Goal: Find specific page/section: Find specific page/section

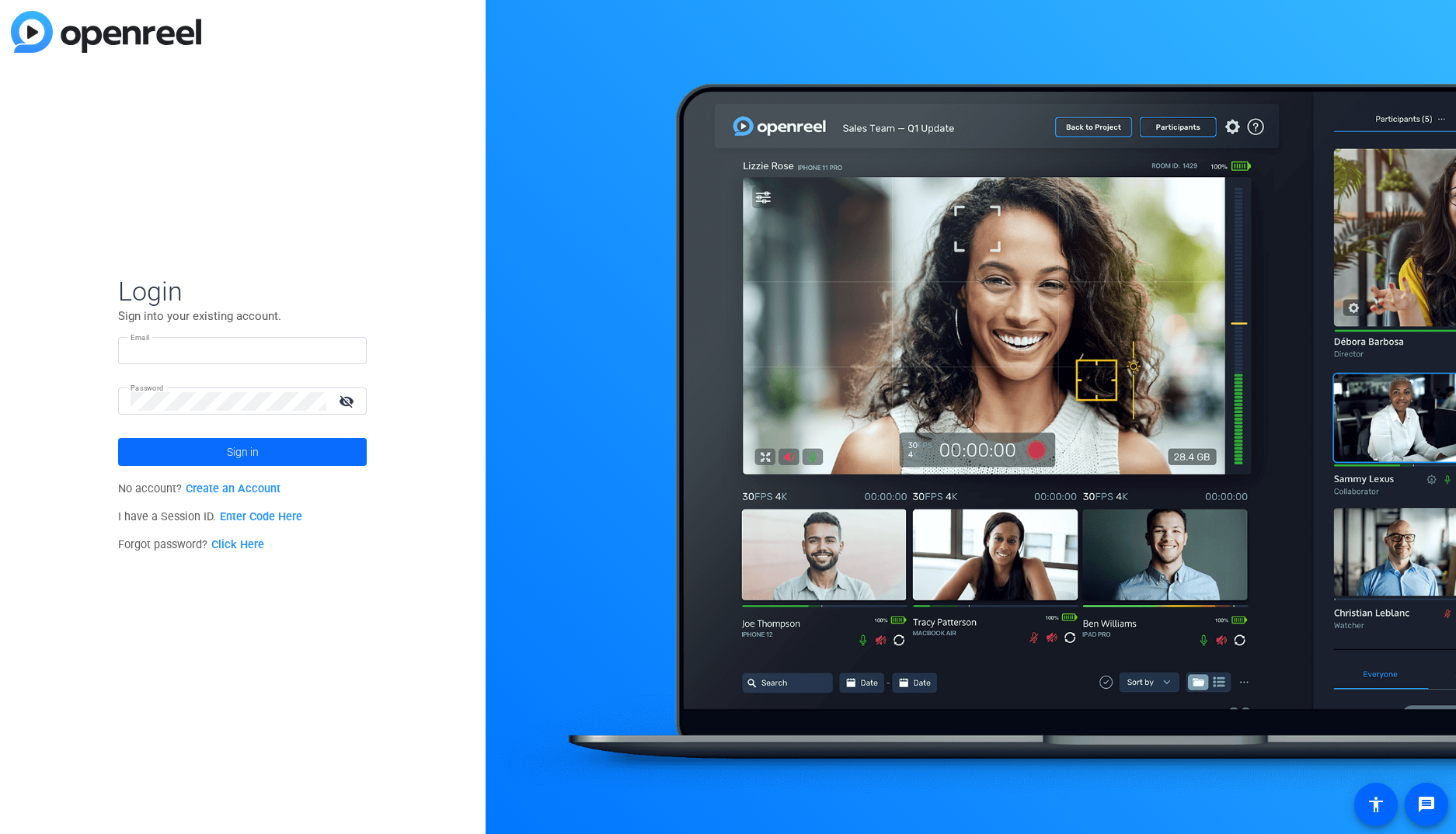
type input "sean_p_winslow@newyorklife.com"
drag, startPoint x: 299, startPoint y: 453, endPoint x: 349, endPoint y: 420, distance: 59.9
click at [300, 453] on span at bounding box center [242, 451] width 248 height 37
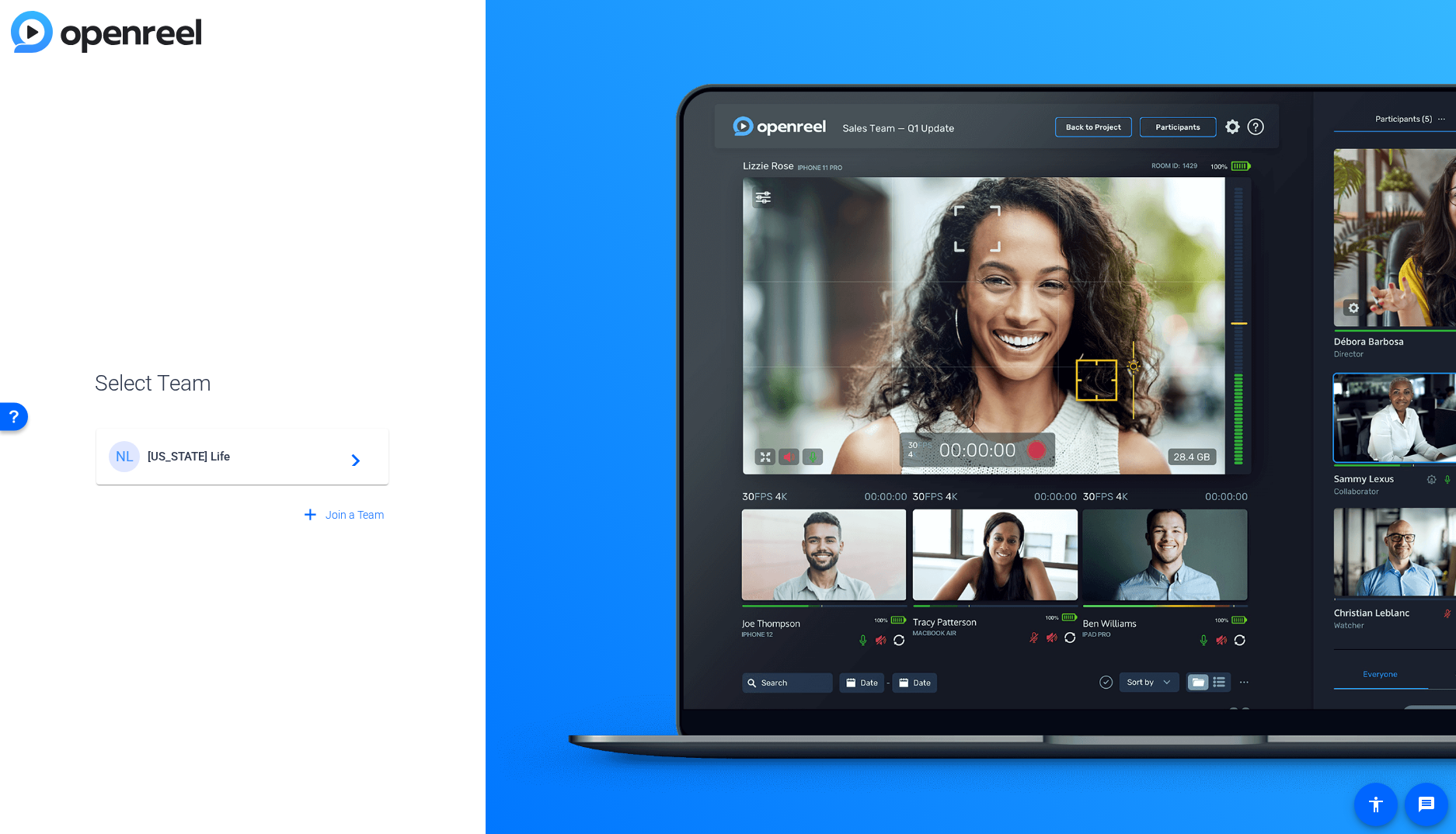
click at [317, 458] on span "New York Life" at bounding box center [245, 456] width 194 height 14
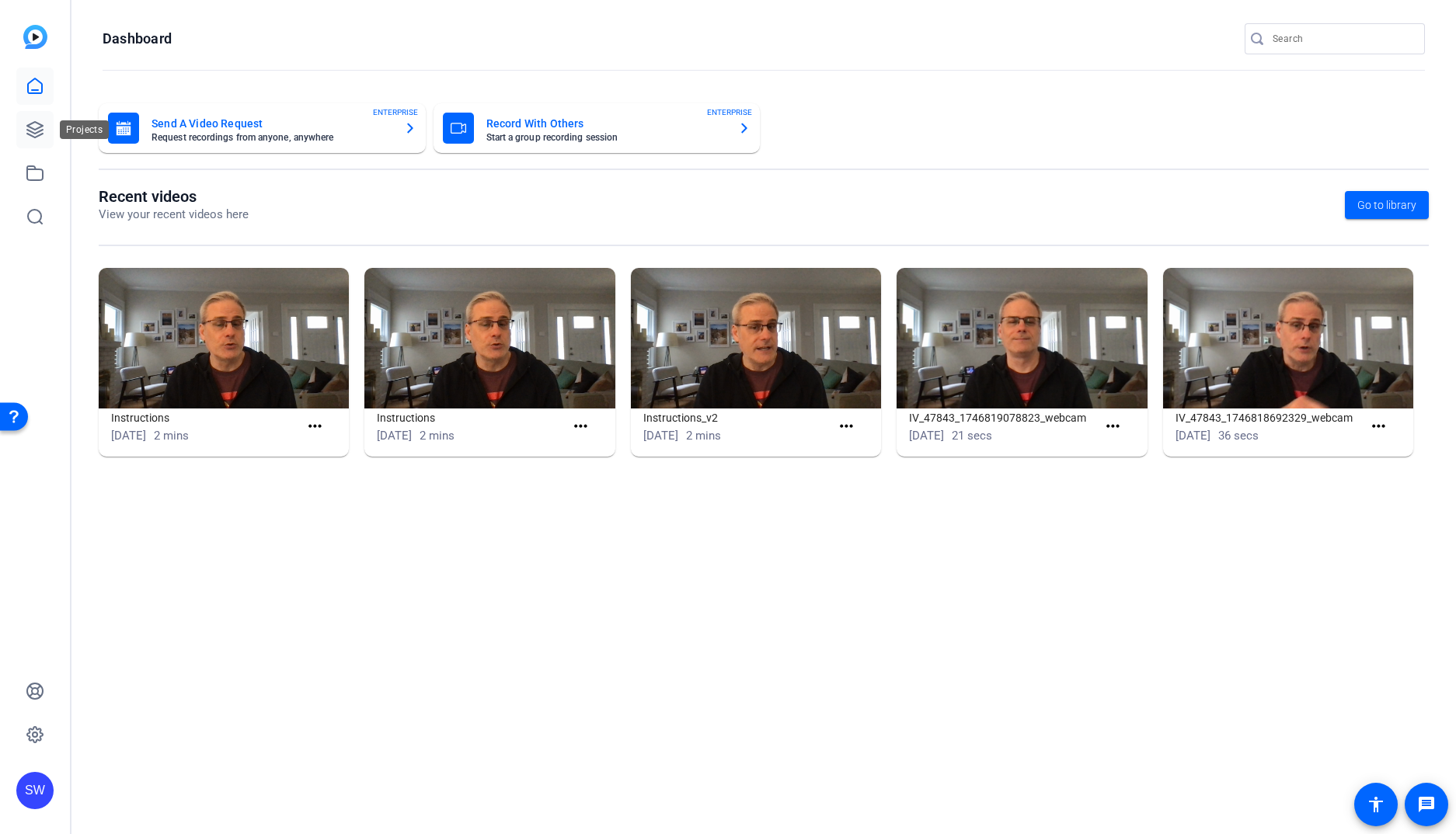
click at [41, 124] on icon at bounding box center [34, 130] width 15 height 15
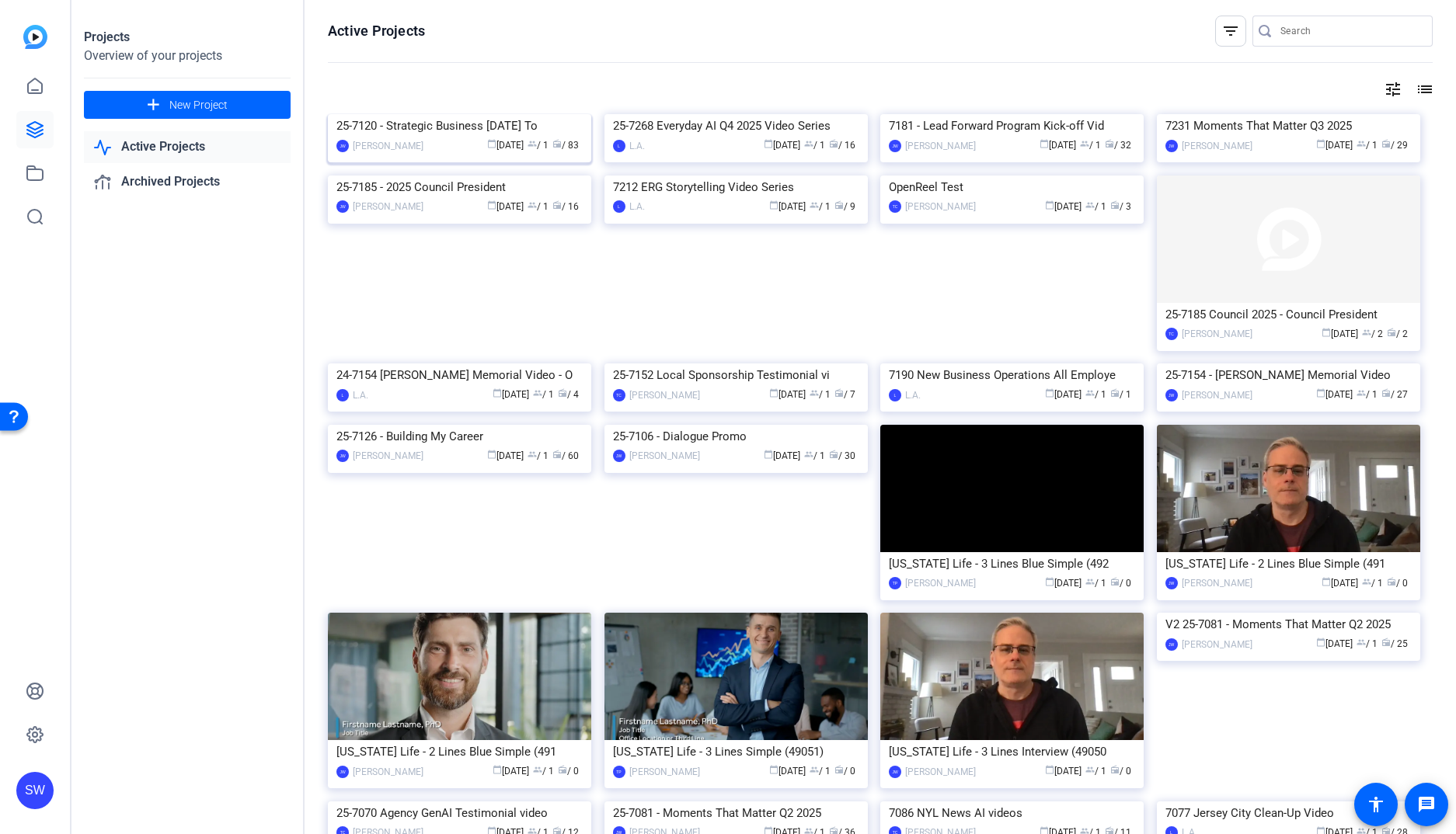
click at [439, 138] on div "25-7120 - Strategic Business [DATE] To" at bounding box center [460, 126] width 247 height 24
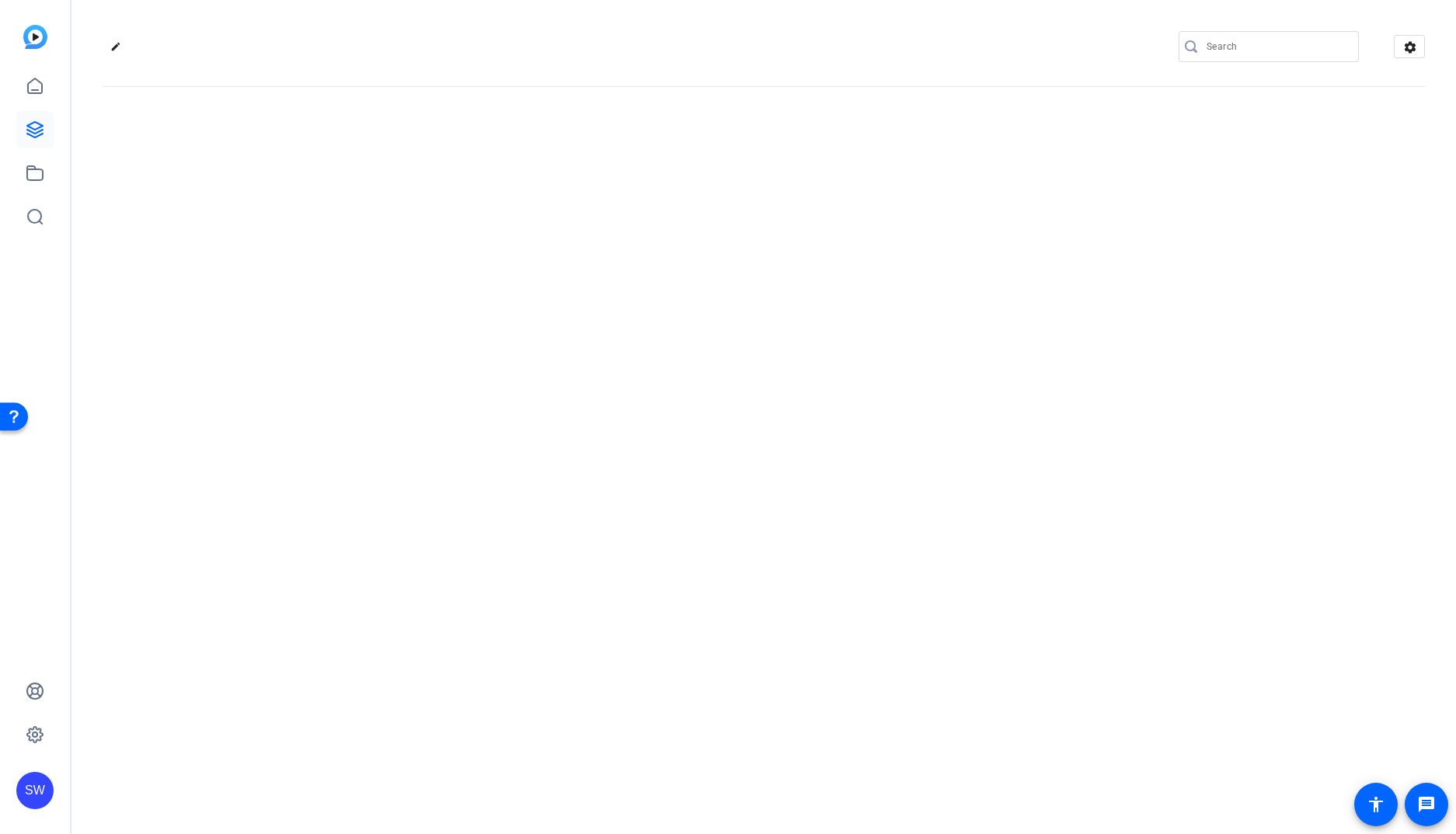
click at [439, 257] on div "edit settings" at bounding box center [763, 417] width 1384 height 834
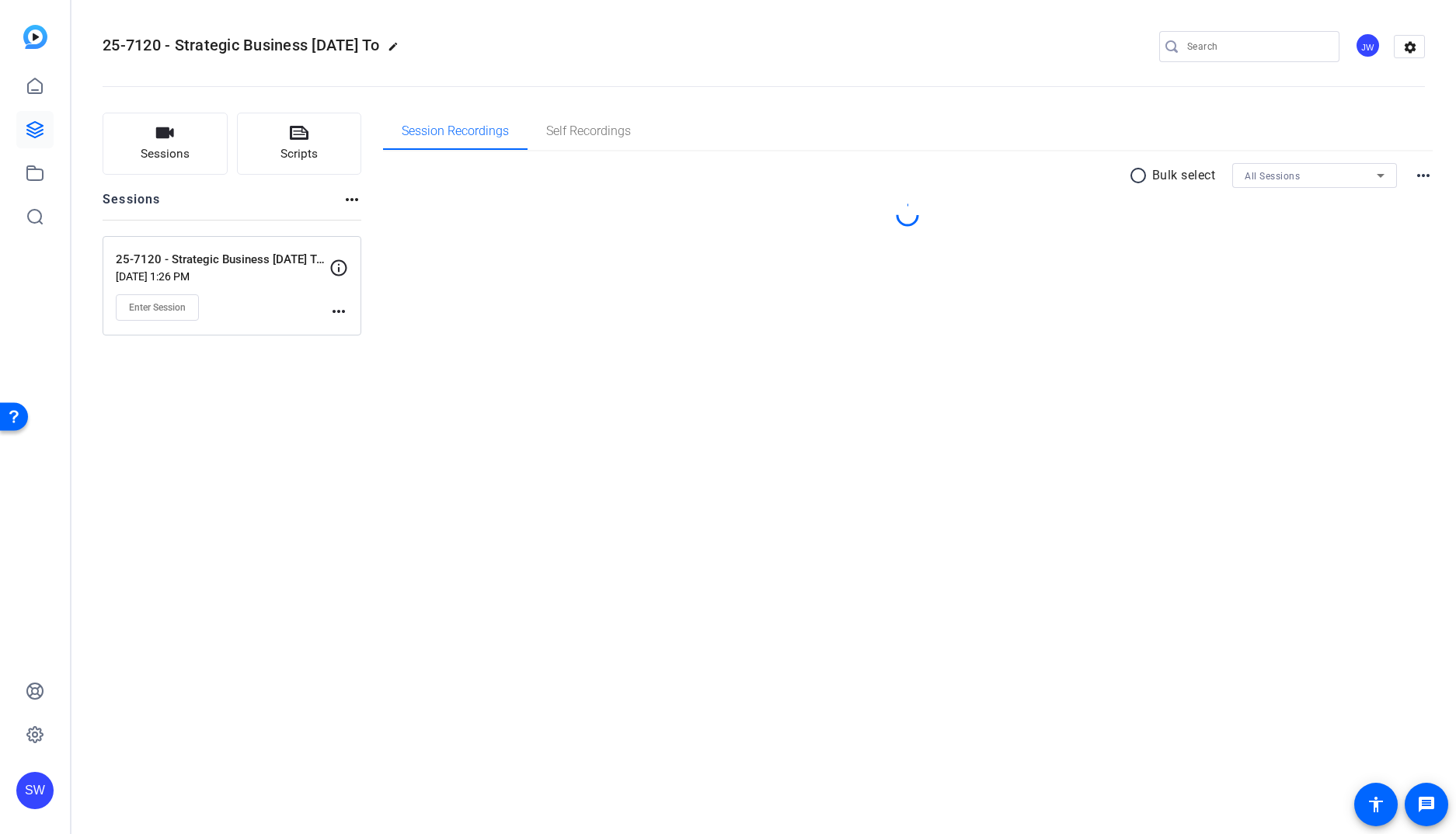
click at [565, 291] on div "Session Recordings Self Recordings radio_button_unchecked Bulk select All Sessi…" at bounding box center [908, 224] width 1050 height 223
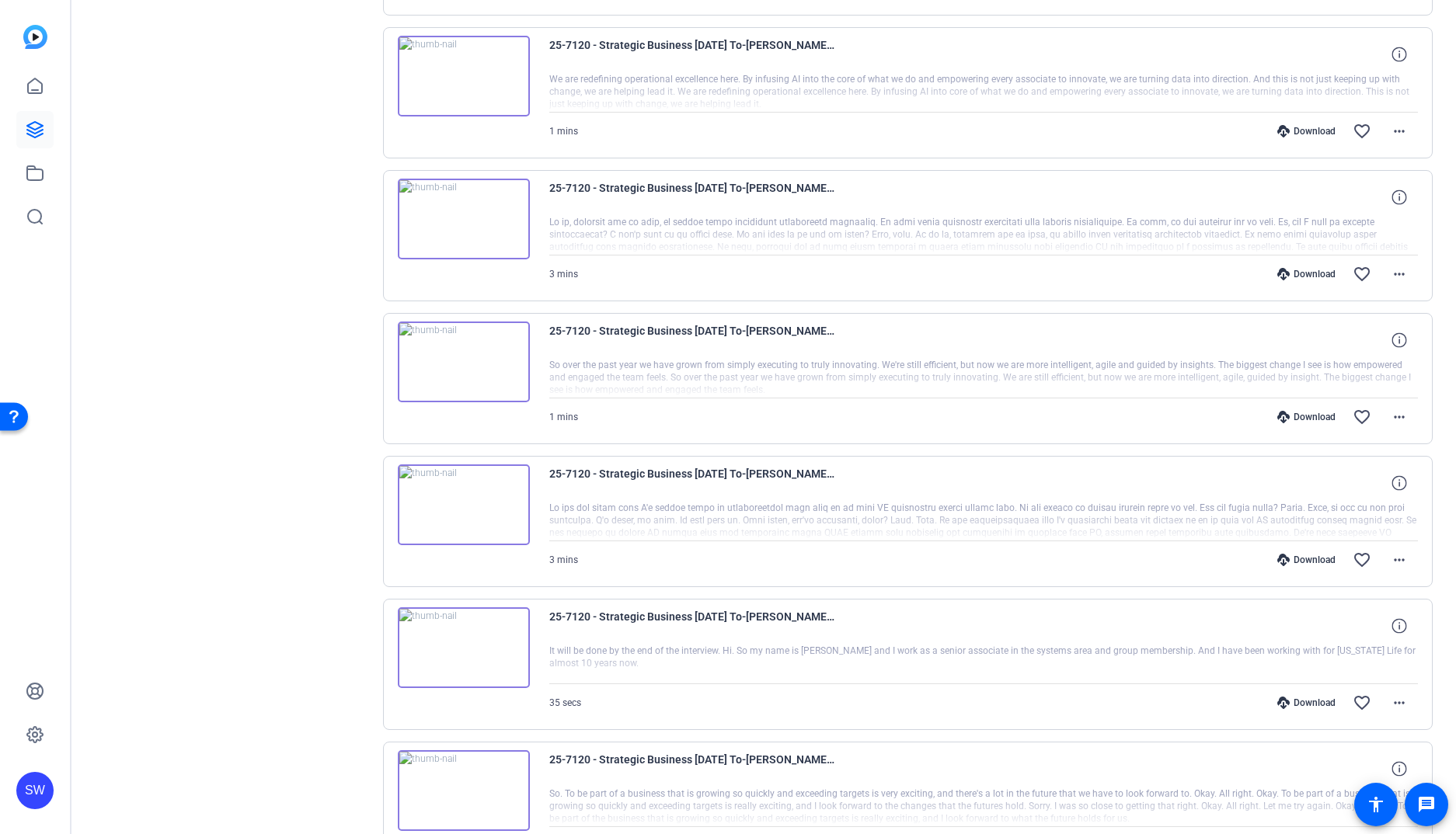
scroll to position [884, 0]
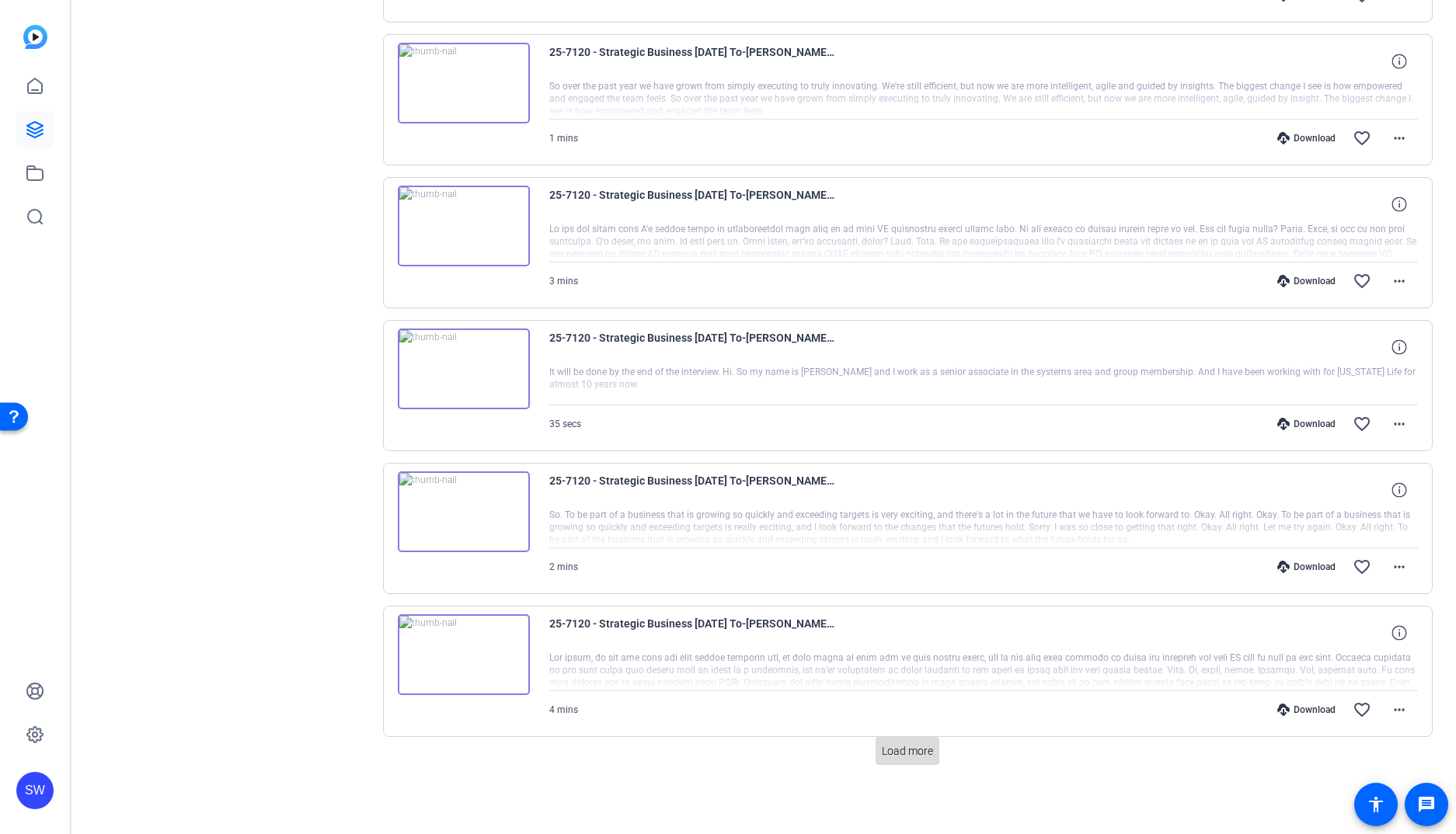
click at [922, 755] on span "Load more" at bounding box center [907, 752] width 52 height 16
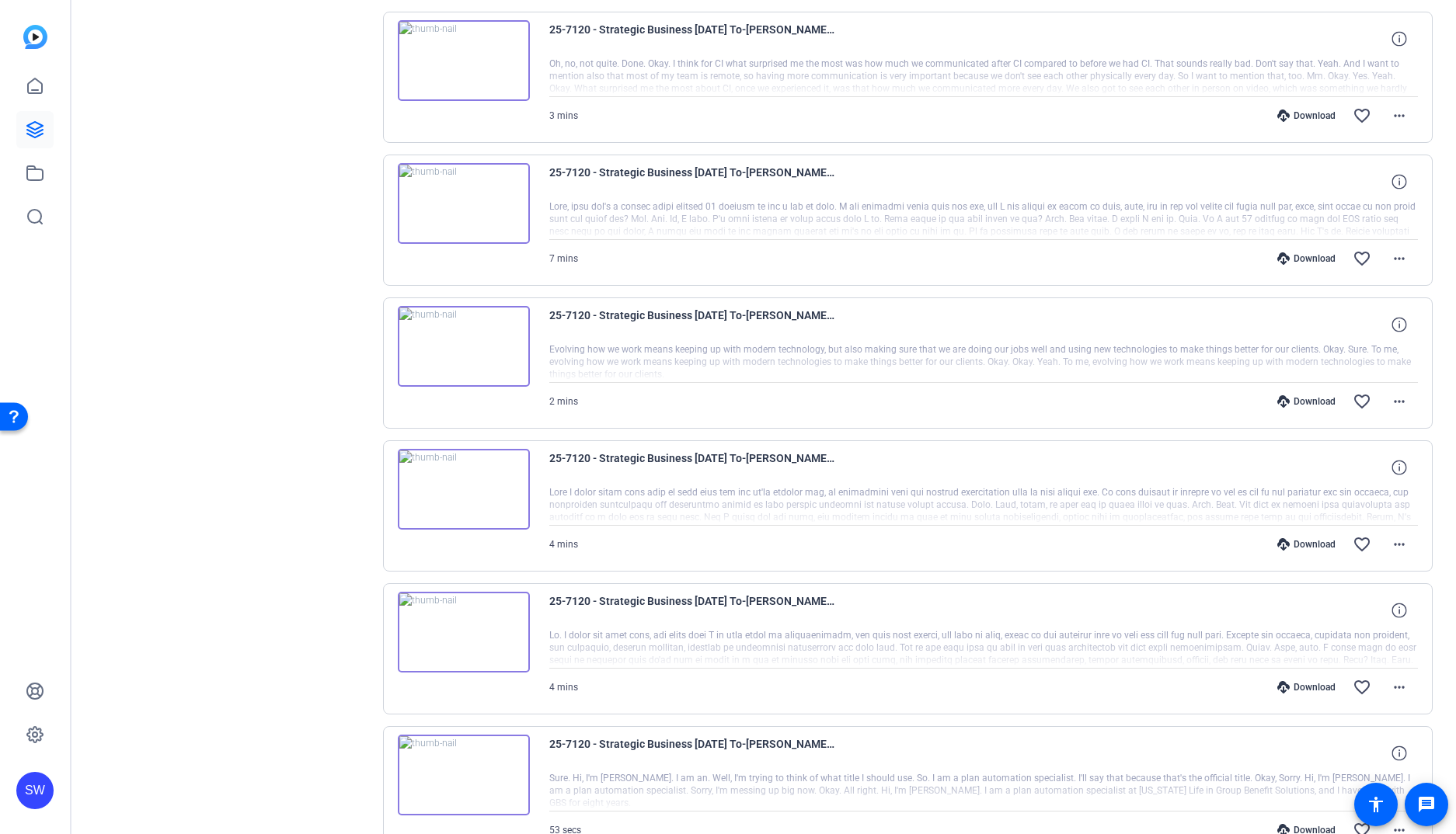
scroll to position [2313, 0]
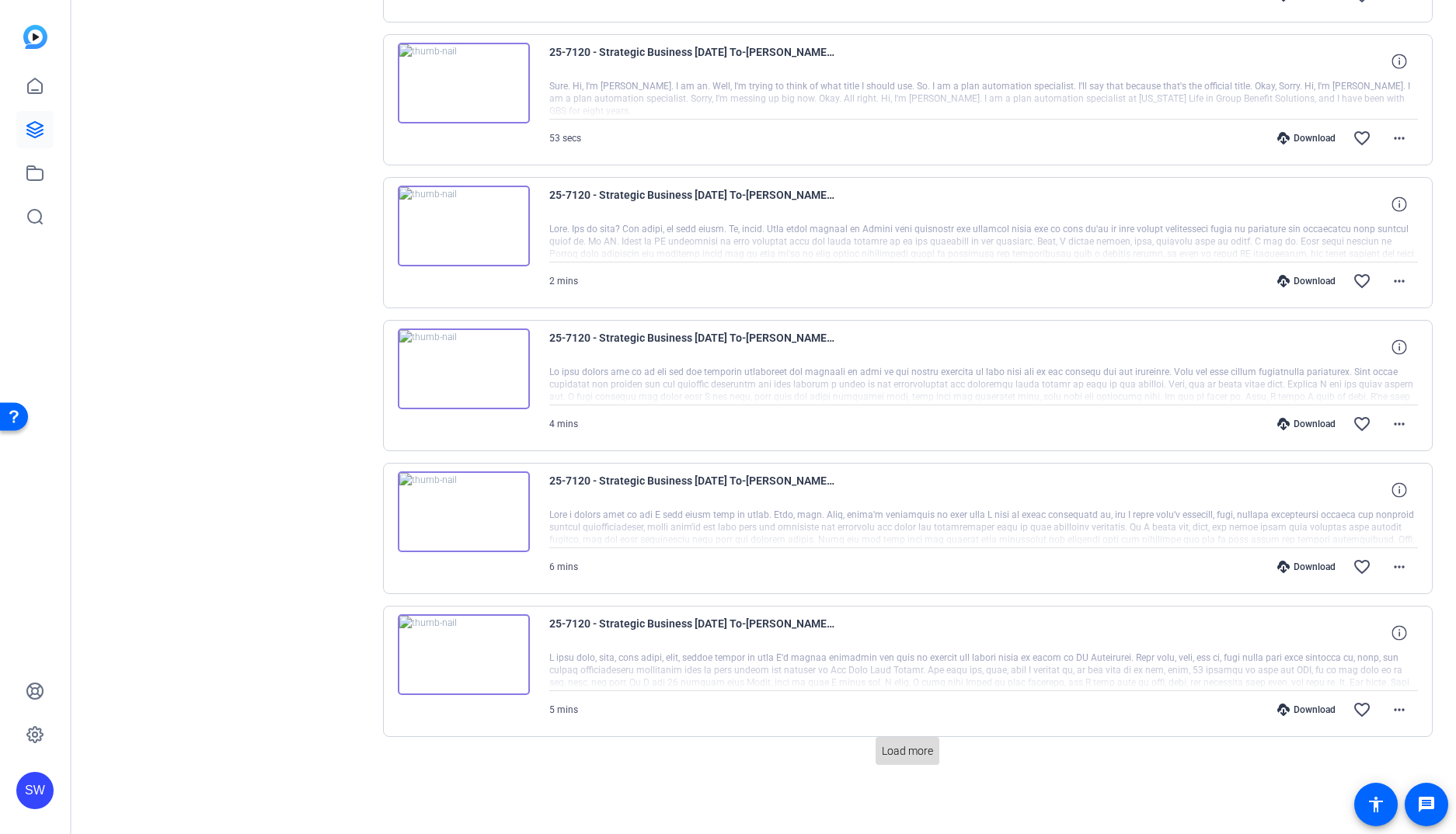
click at [888, 739] on span at bounding box center [908, 751] width 63 height 37
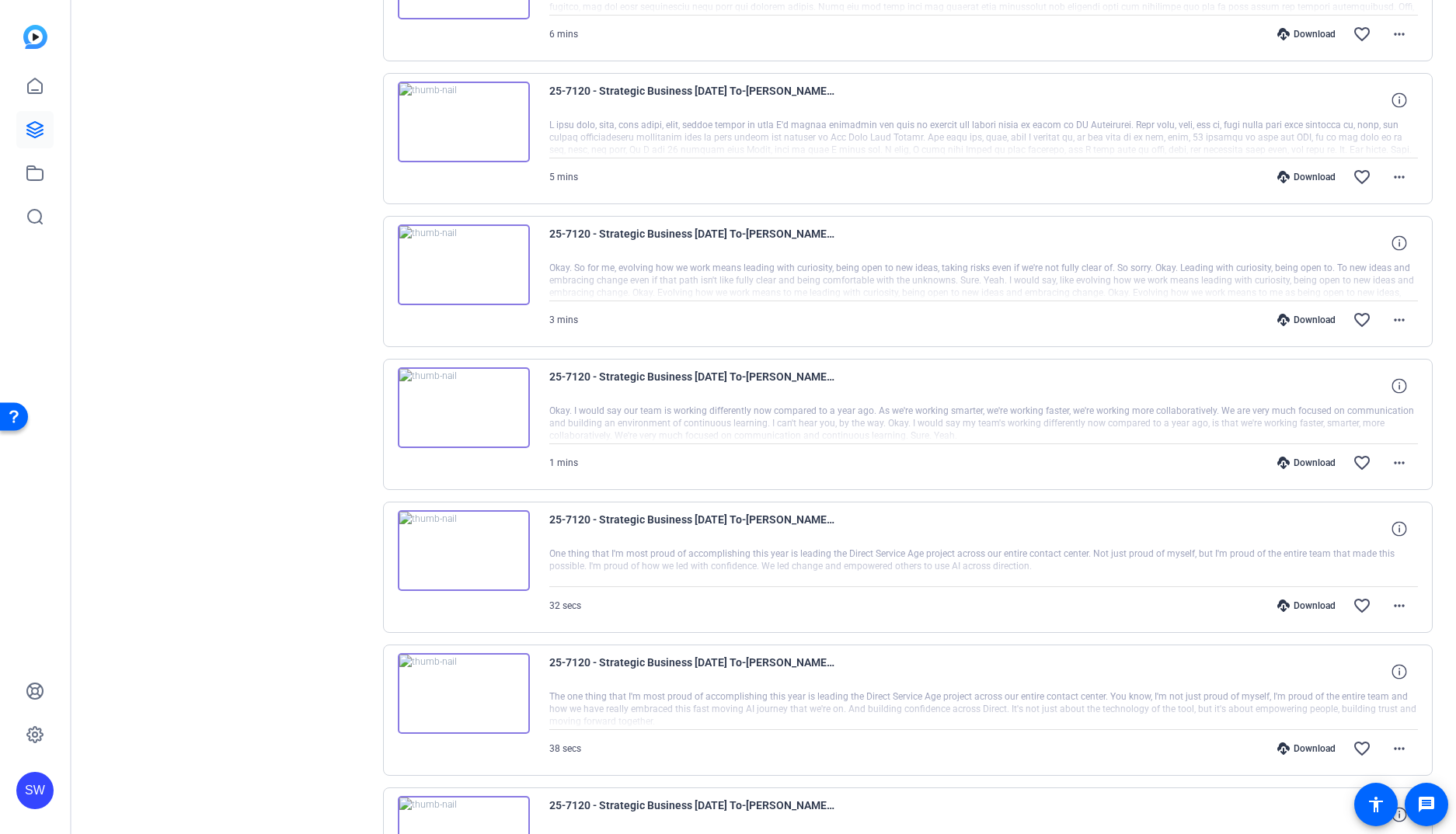
scroll to position [3742, 0]
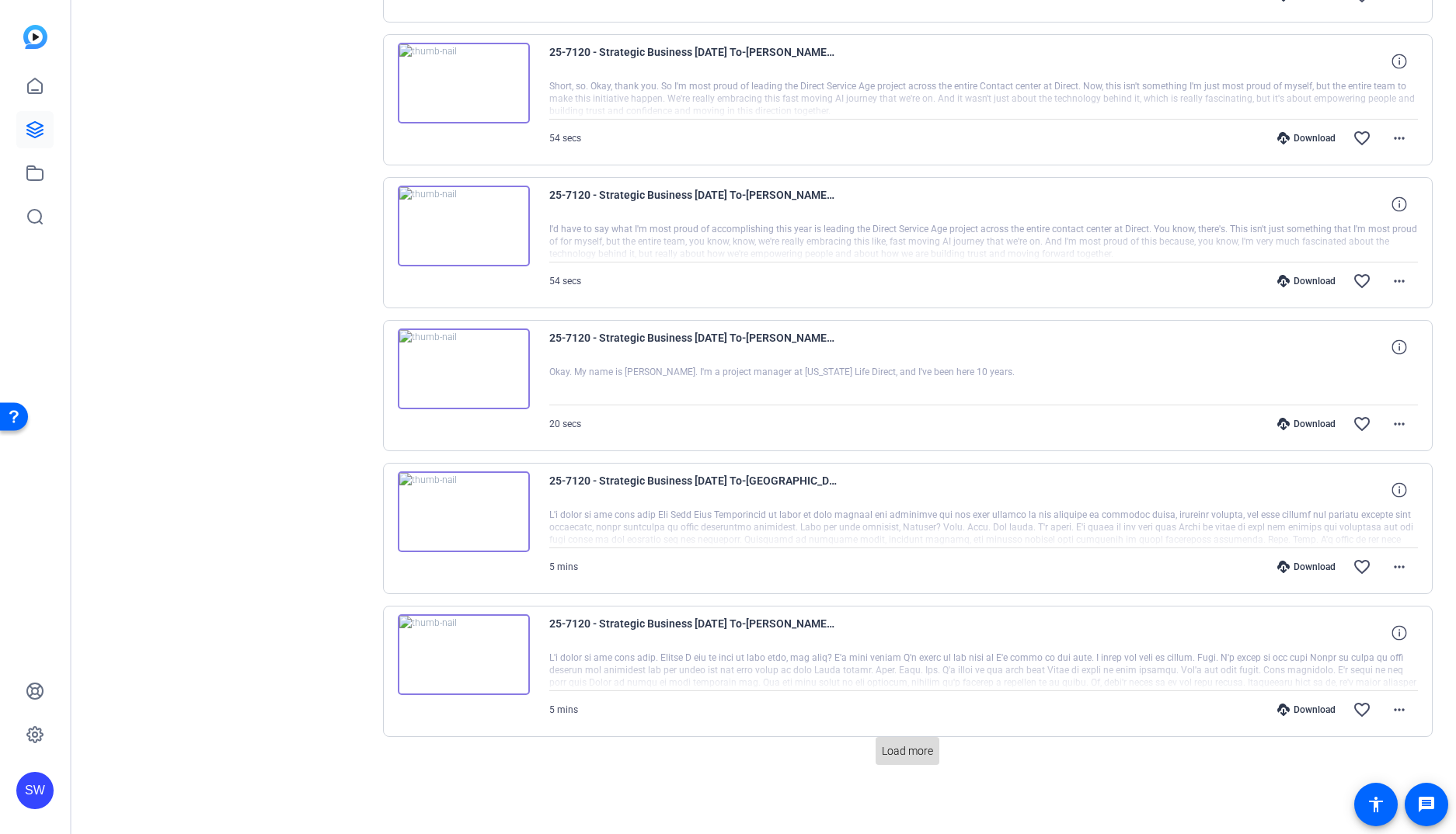
click at [919, 754] on span "Load more" at bounding box center [907, 752] width 52 height 16
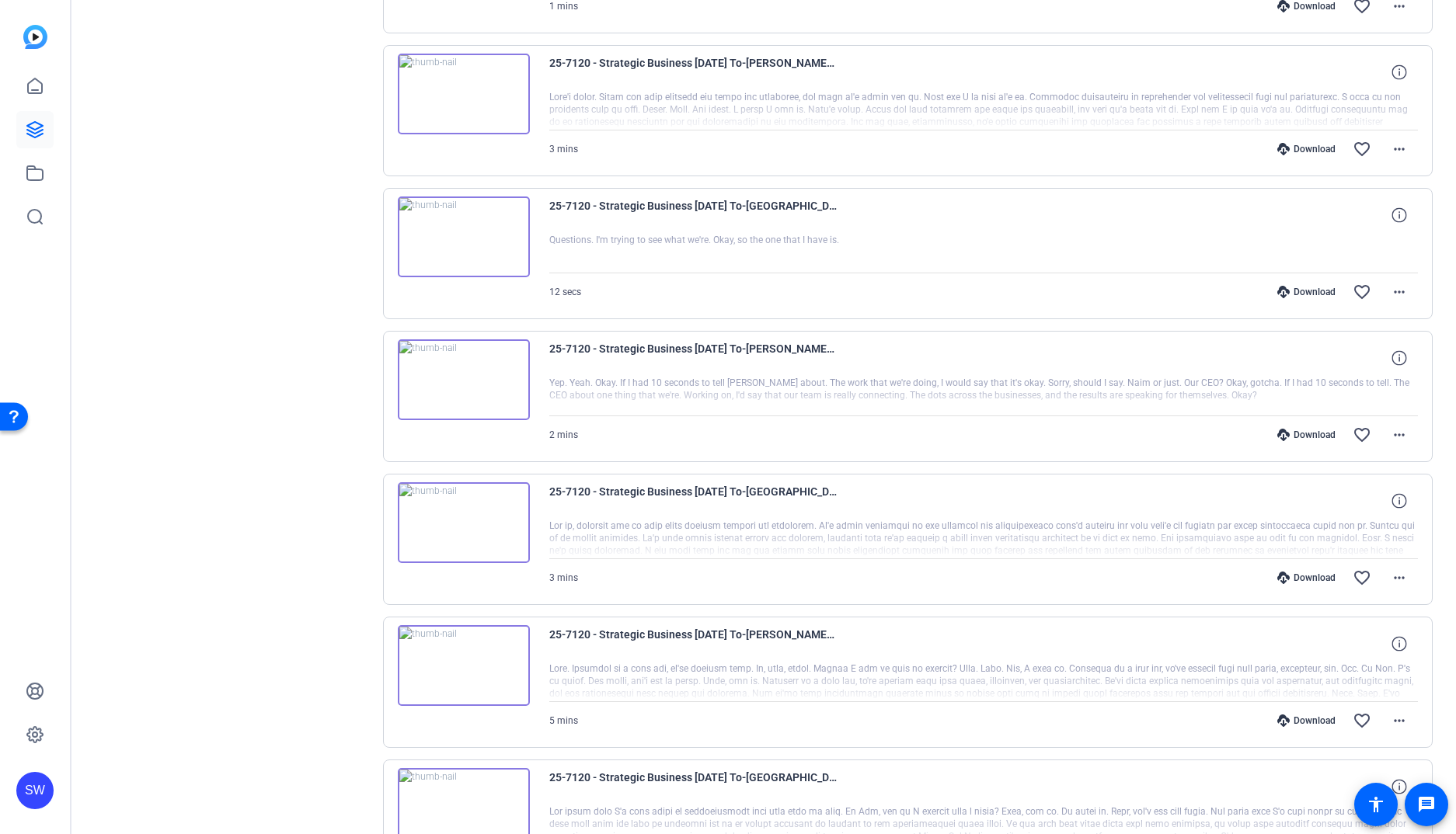
scroll to position [5172, 0]
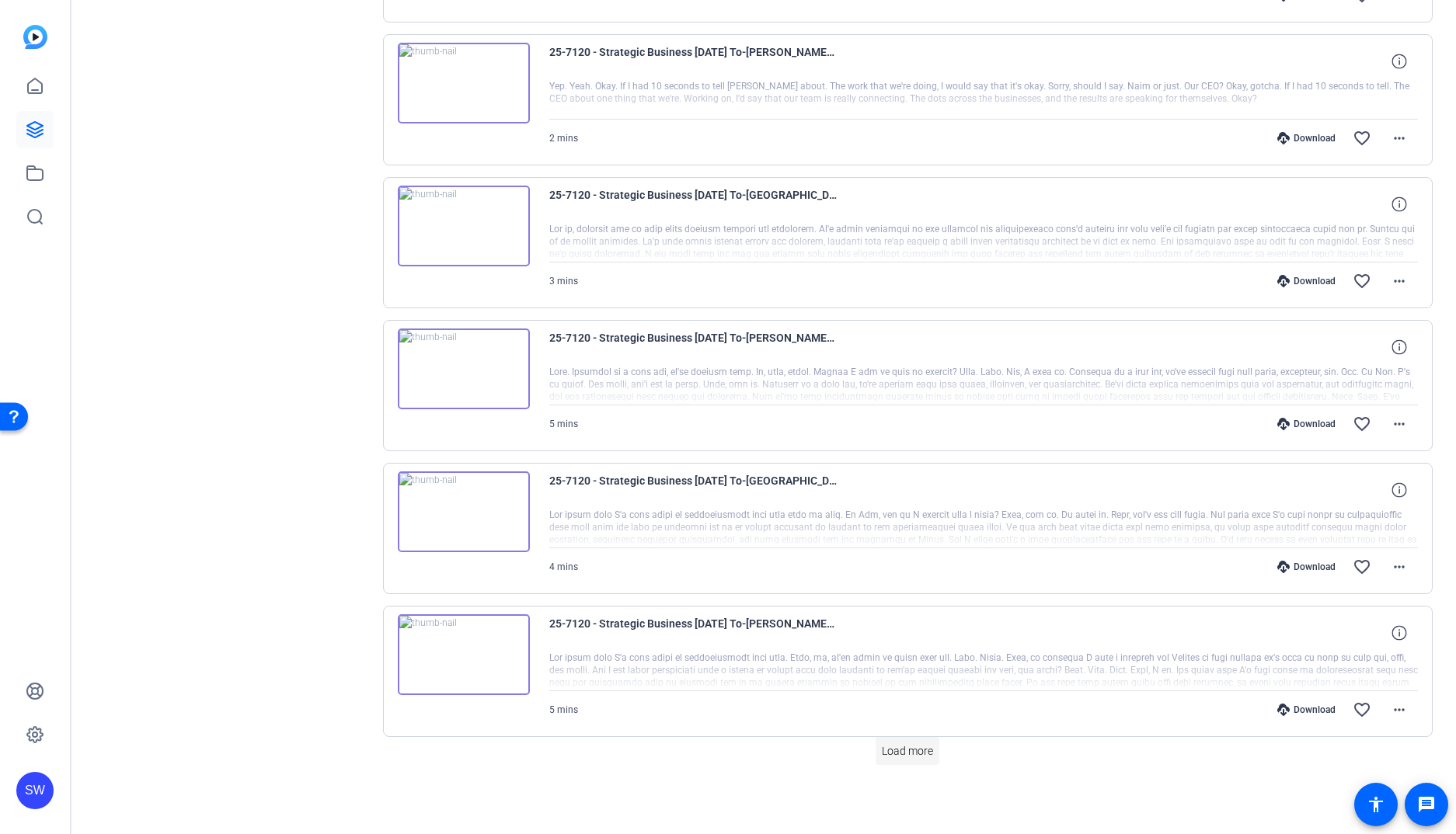
click at [903, 753] on span "Load more" at bounding box center [907, 752] width 52 height 16
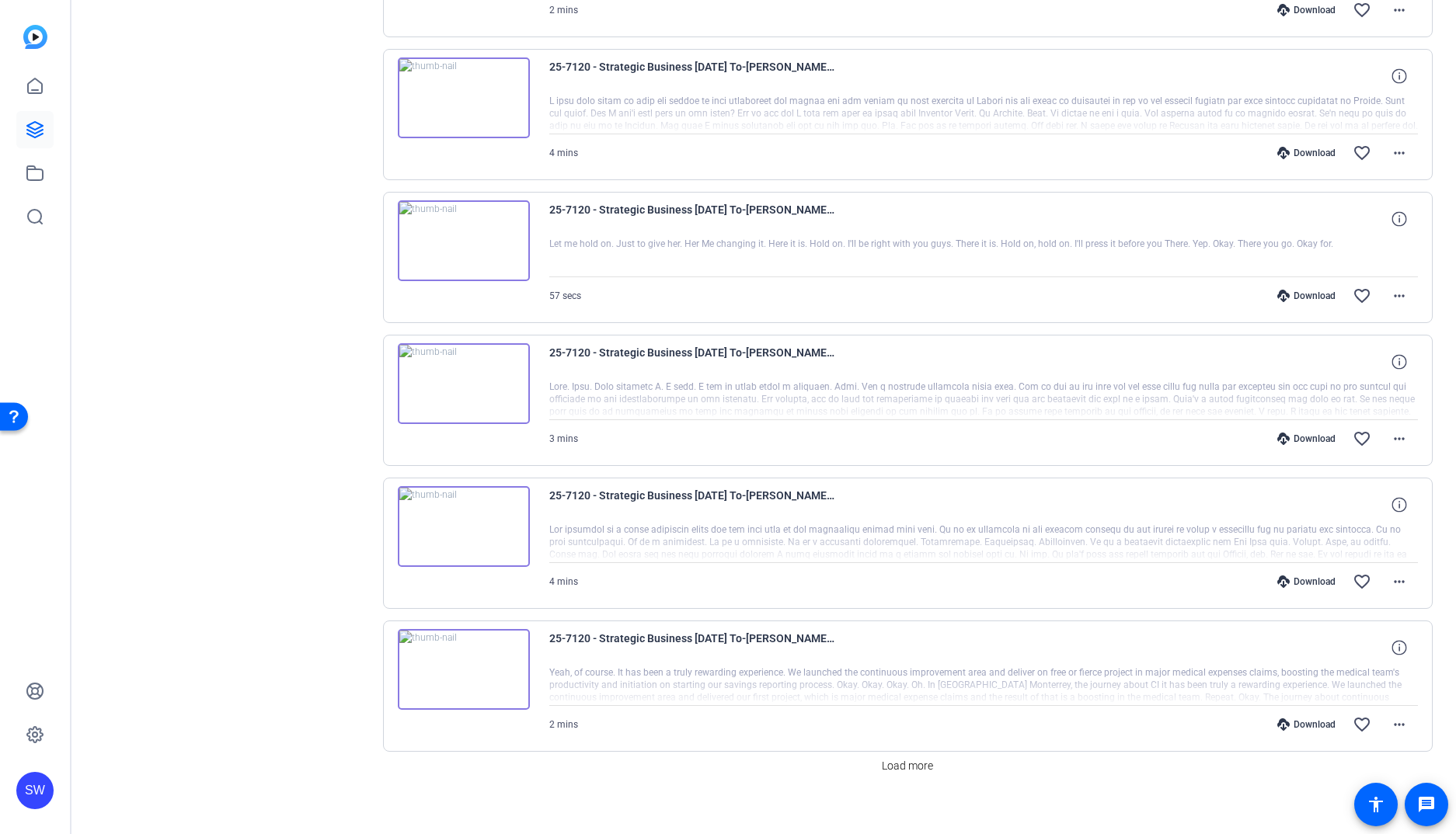
scroll to position [6600, 0]
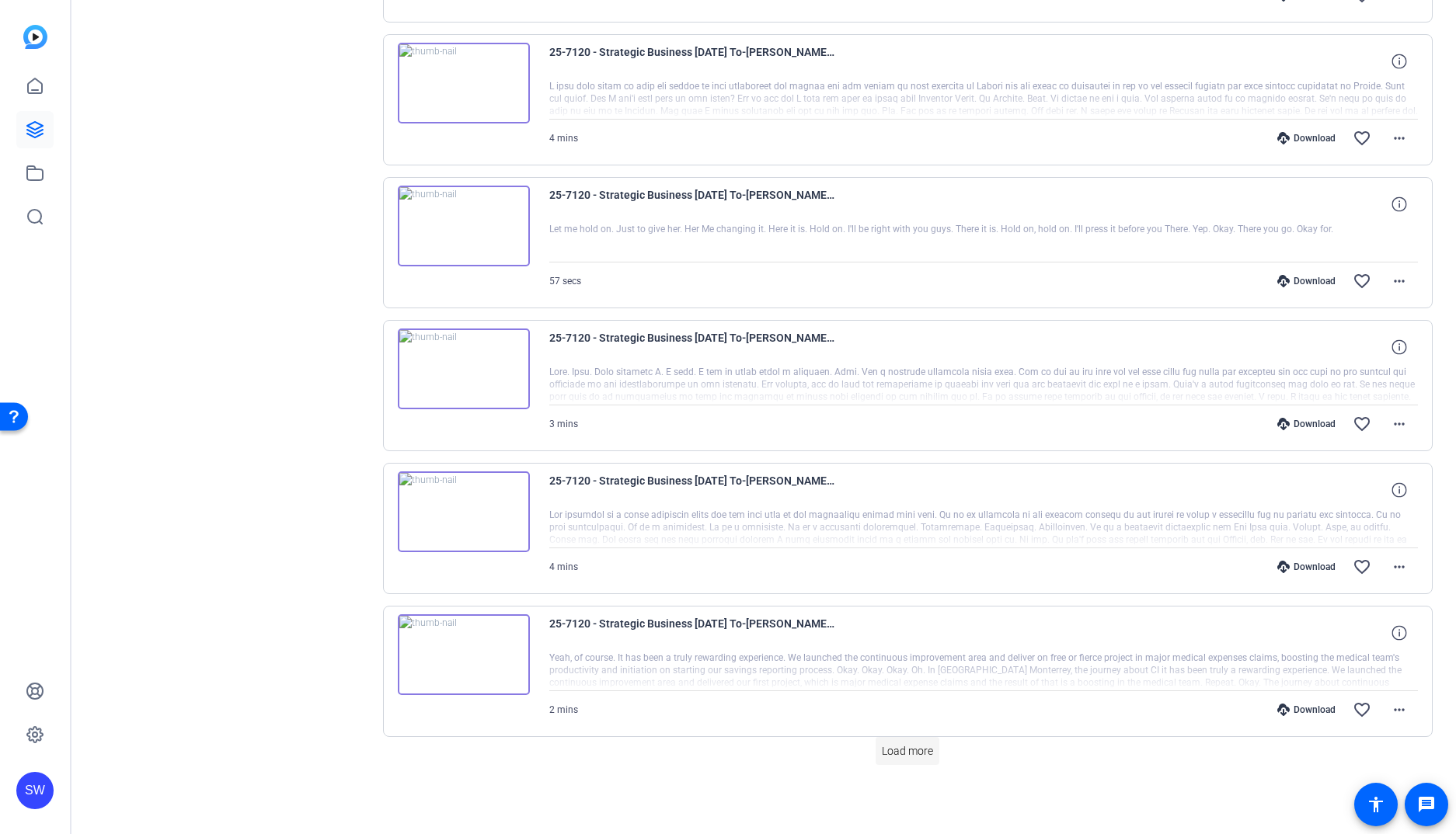
click at [910, 746] on span "Load more" at bounding box center [907, 752] width 52 height 16
click at [902, 756] on span "Load more" at bounding box center [907, 752] width 52 height 16
click at [903, 752] on span "Load more" at bounding box center [907, 752] width 52 height 16
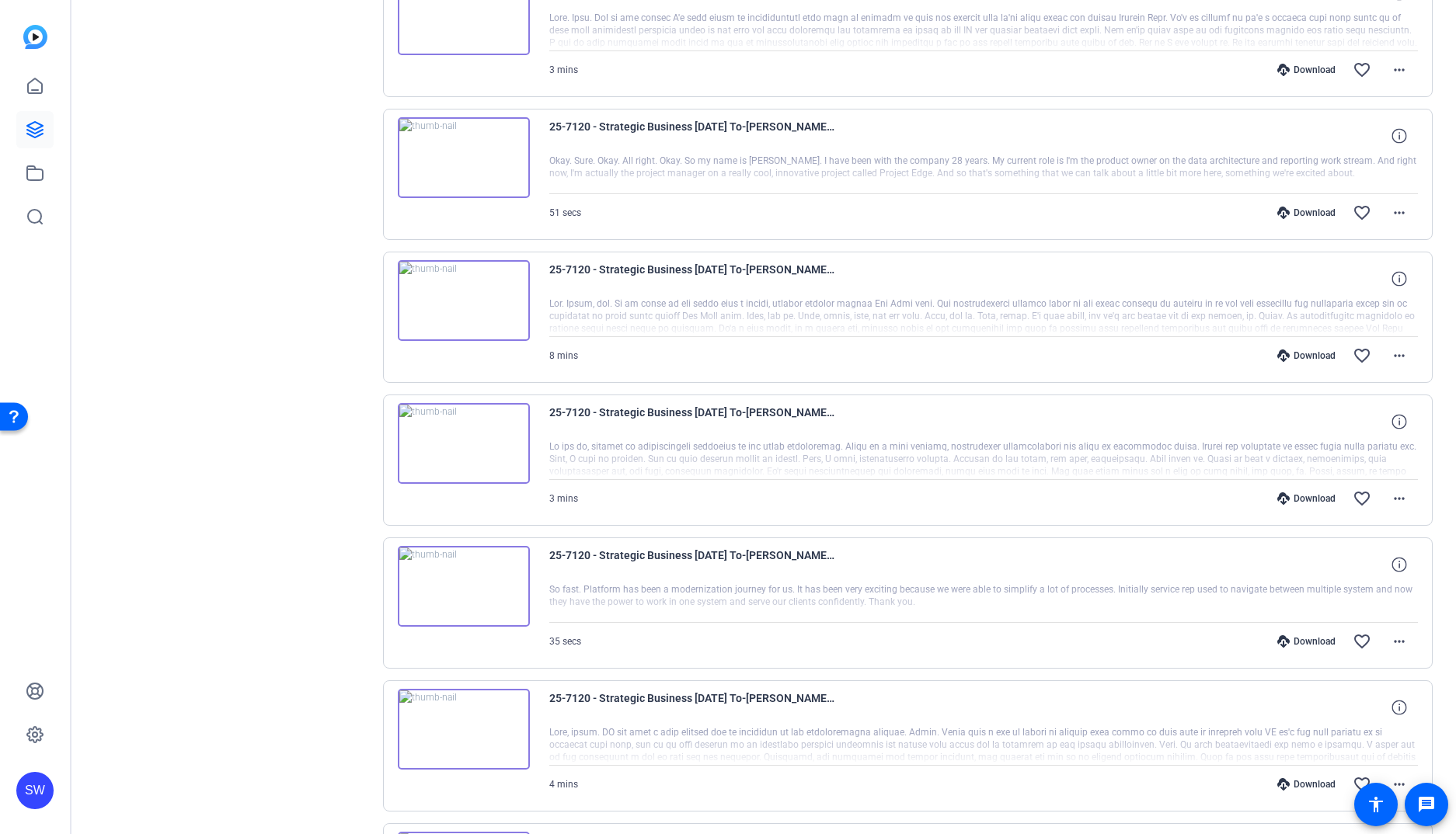
scroll to position [10888, 0]
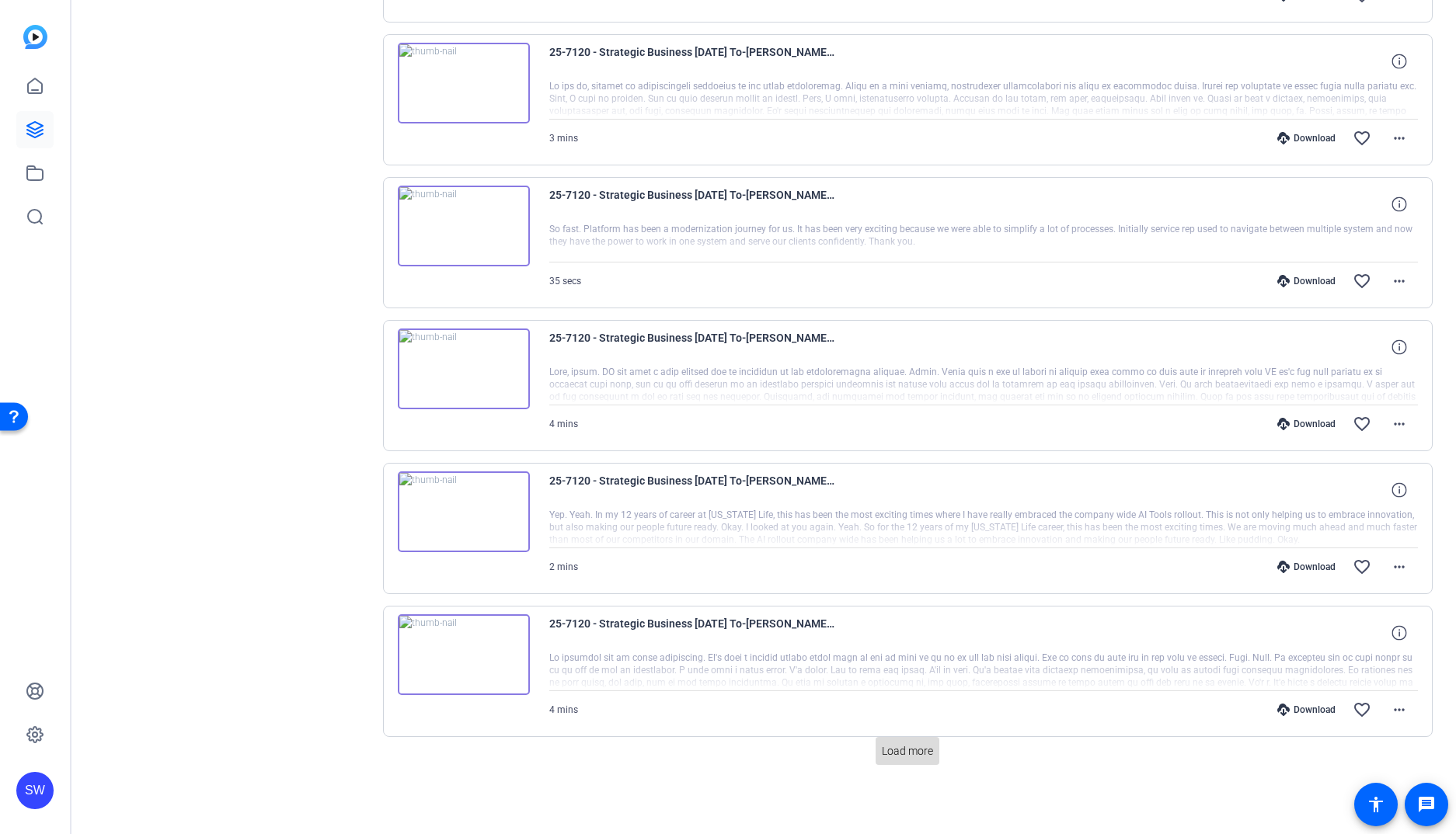
click at [913, 747] on span "Load more" at bounding box center [907, 752] width 52 height 16
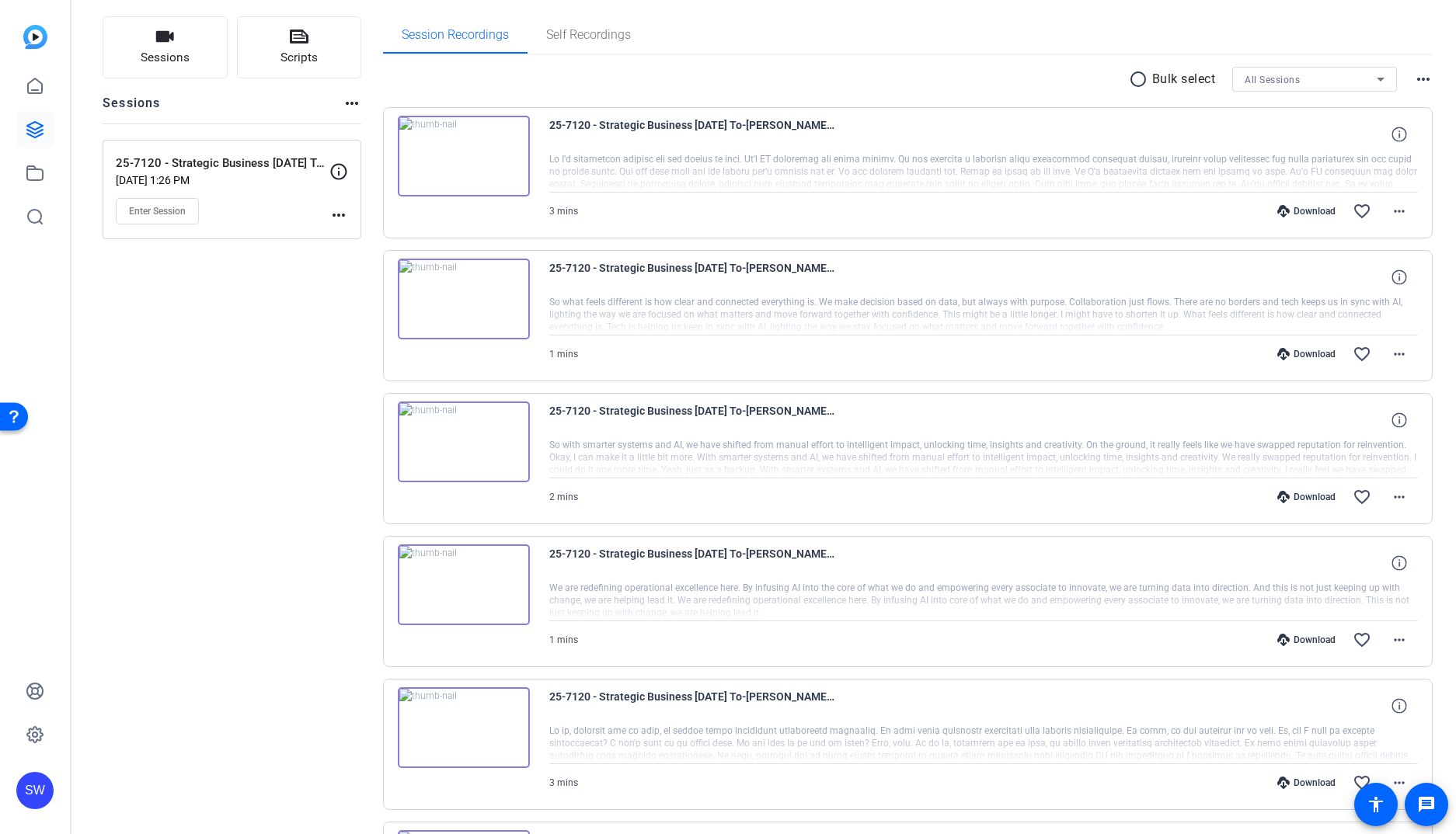
scroll to position [0, 0]
